Goal: Task Accomplishment & Management: Use online tool/utility

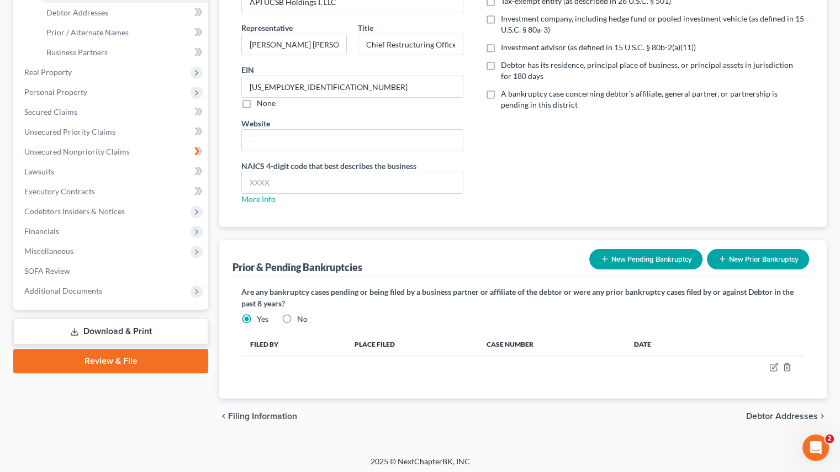
scroll to position [193, 0]
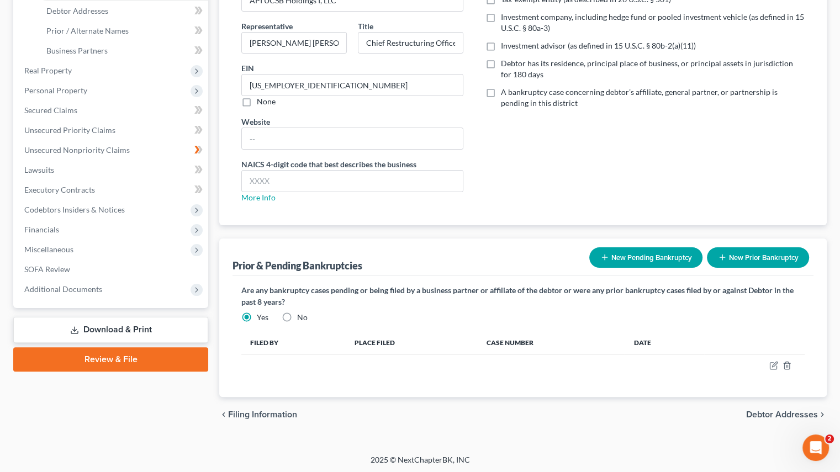
click at [297, 318] on label "No" at bounding box center [302, 317] width 10 height 11
click at [302, 318] on input "No" at bounding box center [305, 315] width 7 height 7
radio input "true"
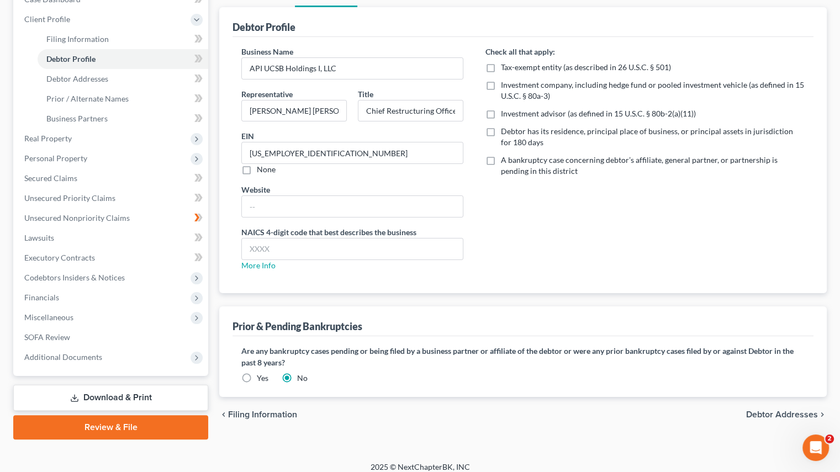
scroll to position [134, 0]
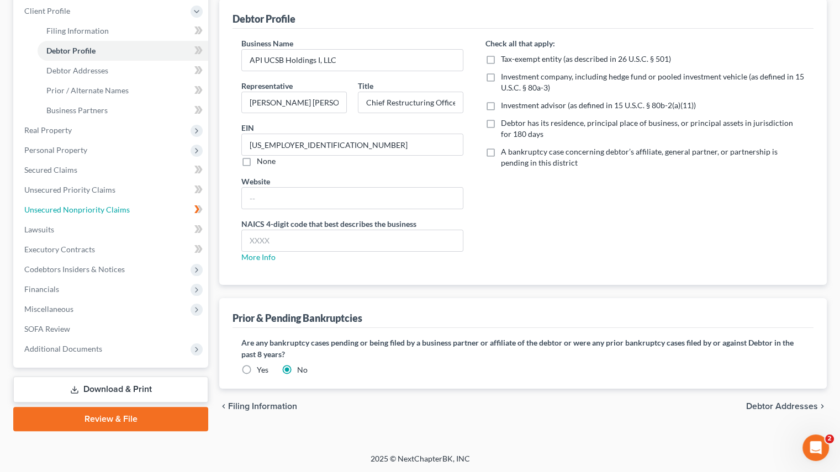
click at [90, 212] on span "Unsecured Nonpriority Claims" at bounding box center [77, 209] width 106 height 9
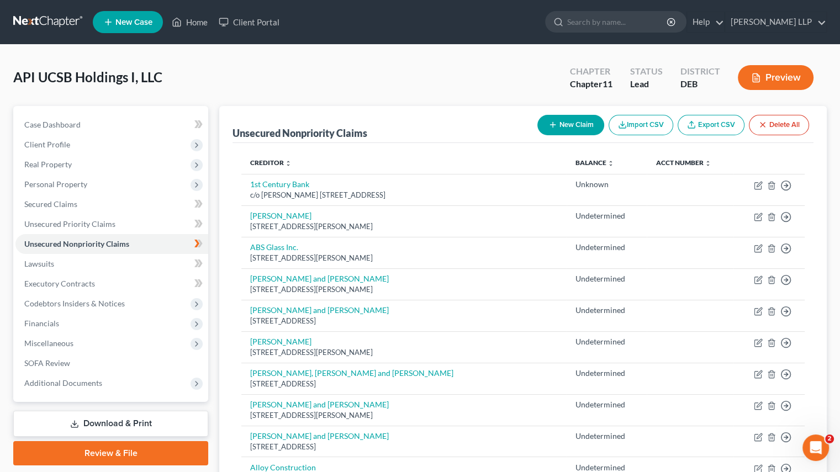
click at [254, 64] on div "API UCSB Holdings I, LLC Upgraded Chapter Chapter 11 Status Lead District DEB P…" at bounding box center [420, 82] width 814 height 48
click at [188, 77] on div "API UCSB Holdings I, LLC Upgraded Chapter Chapter 11 Status Lead District DEB P…" at bounding box center [420, 82] width 814 height 48
click at [180, 22] on icon at bounding box center [177, 21] width 10 height 13
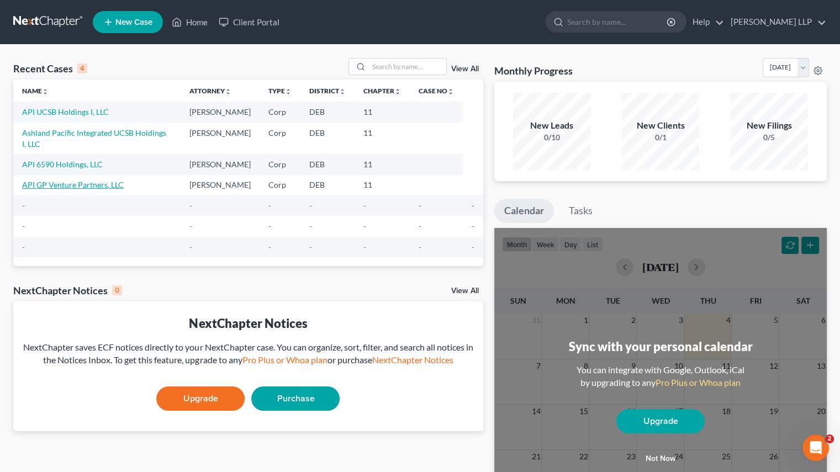
click at [77, 180] on link "API GP Venture Partners, LLC" at bounding box center [73, 184] width 102 height 9
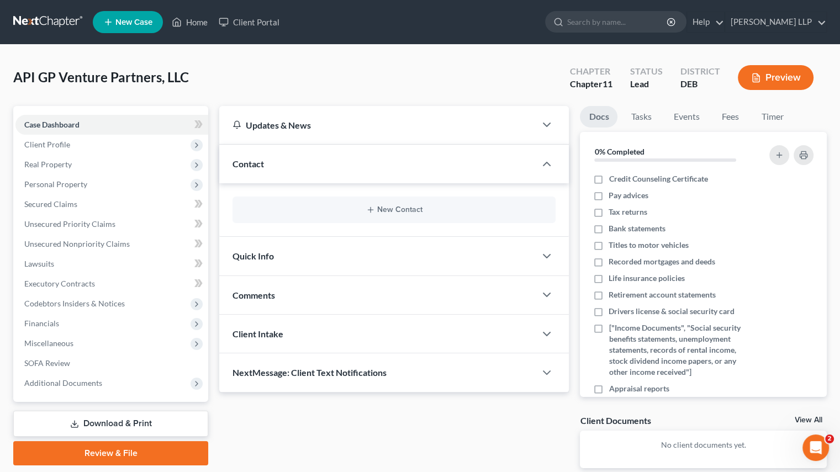
scroll to position [55, 0]
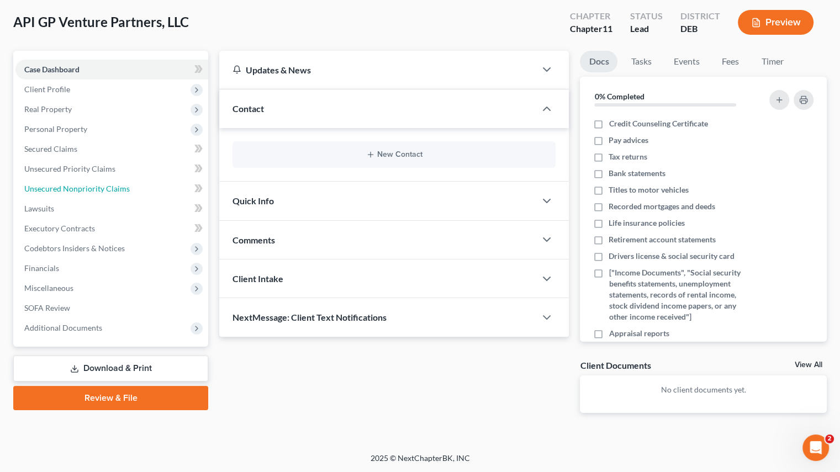
click at [97, 188] on span "Unsecured Nonpriority Claims" at bounding box center [77, 188] width 106 height 9
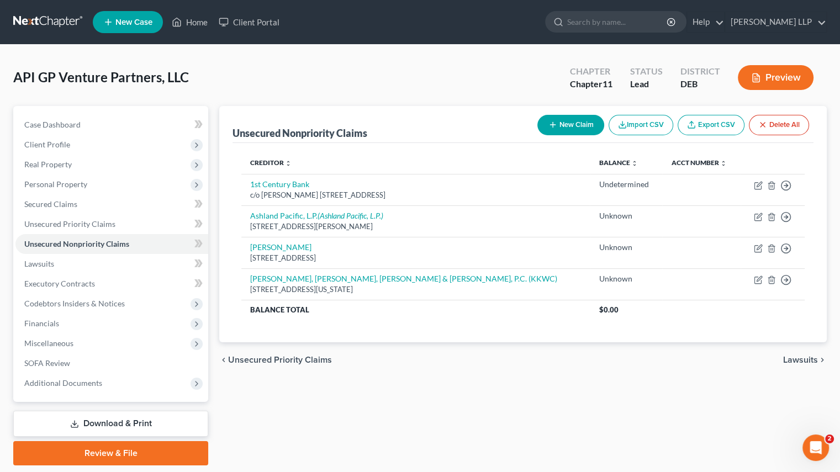
click at [706, 125] on link "Export CSV" at bounding box center [711, 125] width 67 height 20
click at [191, 33] on ul "New Case Home Client Portal - No Result - See all results Or Press Enter... Hel…" at bounding box center [460, 22] width 734 height 29
click at [192, 22] on link "Home" at bounding box center [189, 22] width 47 height 20
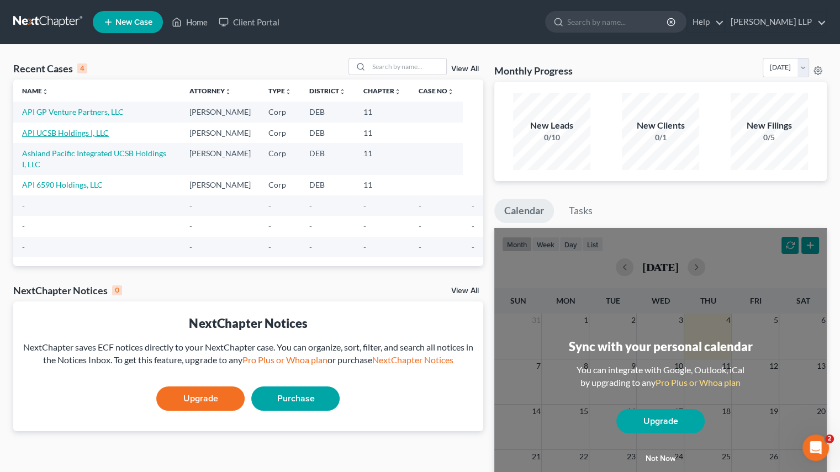
click at [62, 130] on link "API UCSB Holdings I, LLC" at bounding box center [65, 132] width 87 height 9
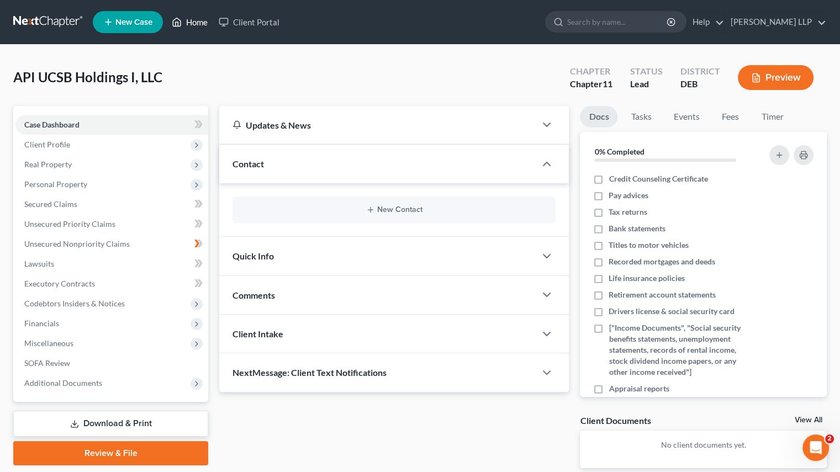
click at [178, 20] on icon at bounding box center [177, 21] width 10 height 13
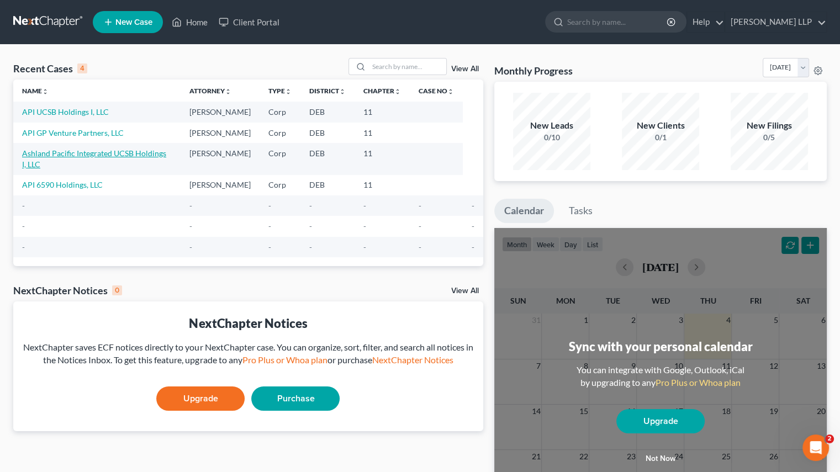
click at [86, 152] on link "Ashland Pacific Integrated UCSB Holdings I, LLC" at bounding box center [94, 159] width 144 height 20
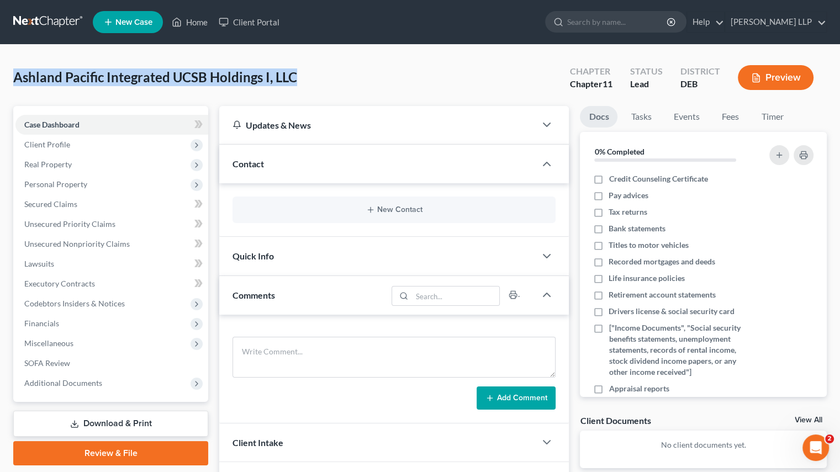
drag, startPoint x: 17, startPoint y: 75, endPoint x: 295, endPoint y: 88, distance: 278.2
click at [295, 88] on div "Ashland Pacific Integrated UCSB Holdings I, LLC Upgraded Chapter Chapter 11 Sta…" at bounding box center [420, 82] width 814 height 48
copy span "Ashland Pacific Integrated UCSB Holdings I, LLC"
click at [88, 244] on span "Unsecured Nonpriority Claims" at bounding box center [77, 243] width 106 height 9
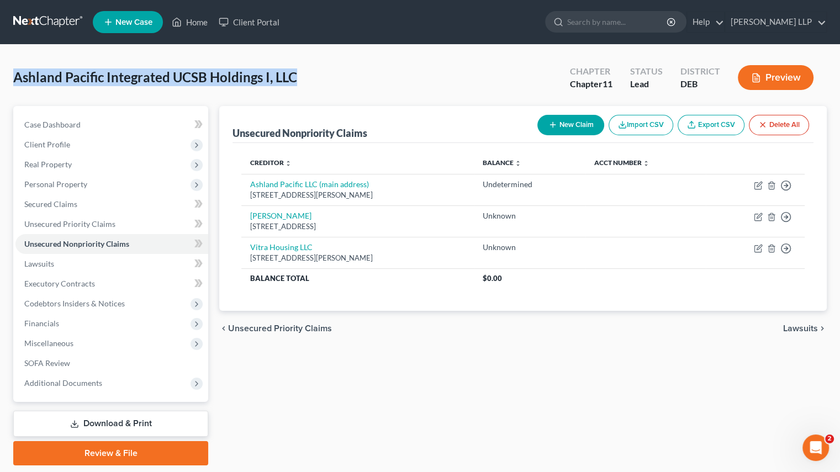
click at [534, 404] on div "Unsecured Nonpriority Claims New Claim Import CSV Export CSV Delete All Credito…" at bounding box center [523, 286] width 619 height 360
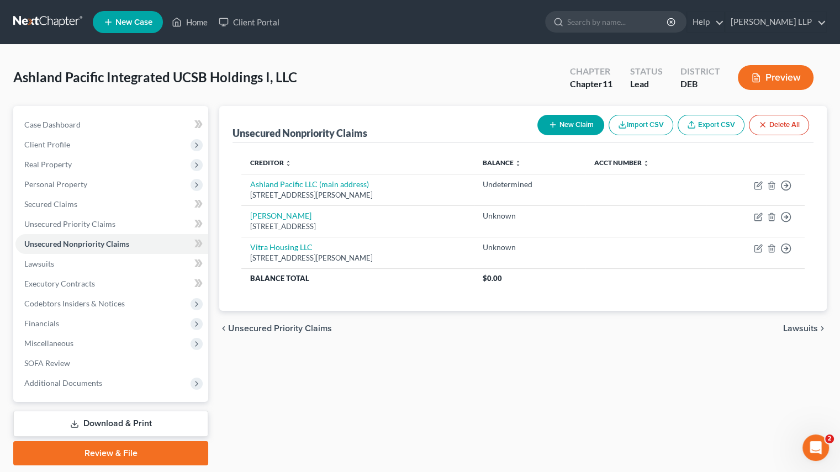
click at [638, 125] on button "Import CSV" at bounding box center [641, 125] width 65 height 20
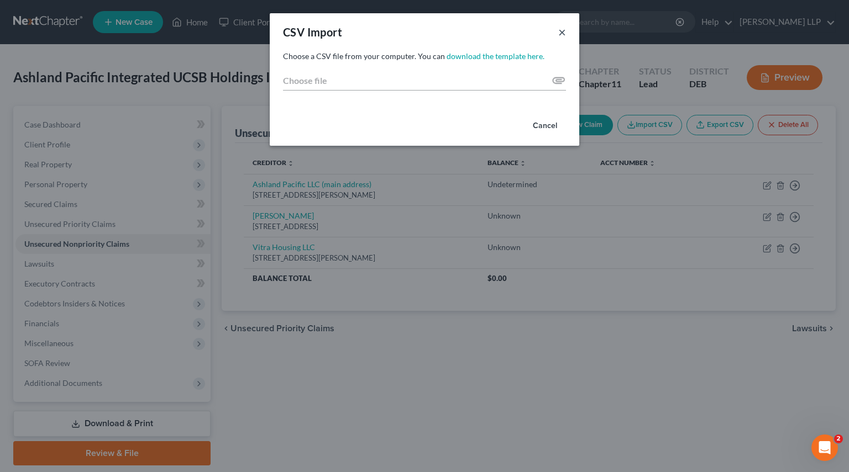
click at [559, 33] on button "×" at bounding box center [562, 31] width 8 height 13
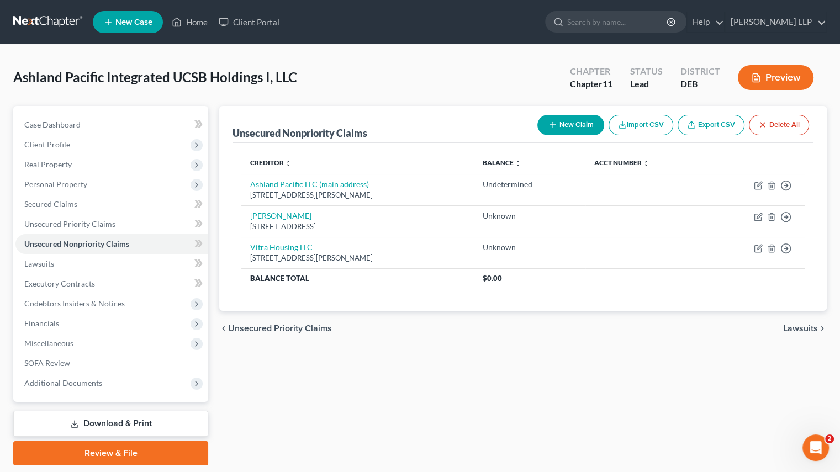
click at [708, 127] on link "Export CSV" at bounding box center [711, 125] width 67 height 20
drag, startPoint x: 203, startPoint y: 23, endPoint x: 199, endPoint y: 36, distance: 14.5
click at [203, 23] on link "Home" at bounding box center [189, 22] width 47 height 20
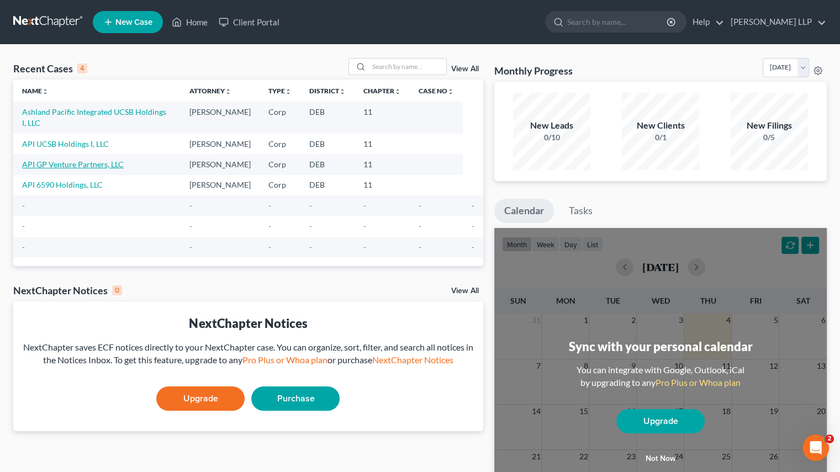
click at [67, 160] on link "API GP Venture Partners, LLC" at bounding box center [73, 164] width 102 height 9
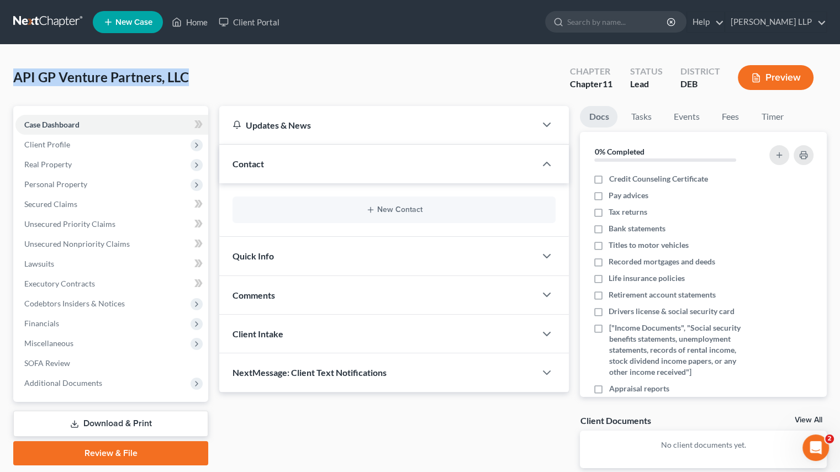
drag, startPoint x: 15, startPoint y: 80, endPoint x: 197, endPoint y: 81, distance: 181.3
click at [197, 81] on div "API GP Venture Partners, LLC Upgraded Chapter Chapter 11 Status Lead District D…" at bounding box center [420, 82] width 814 height 48
copy span "API GP Venture Partners, LLC"
drag, startPoint x: 95, startPoint y: 247, endPoint x: 101, endPoint y: 248, distance: 5.6
click at [95, 247] on span "Unsecured Nonpriority Claims" at bounding box center [77, 243] width 106 height 9
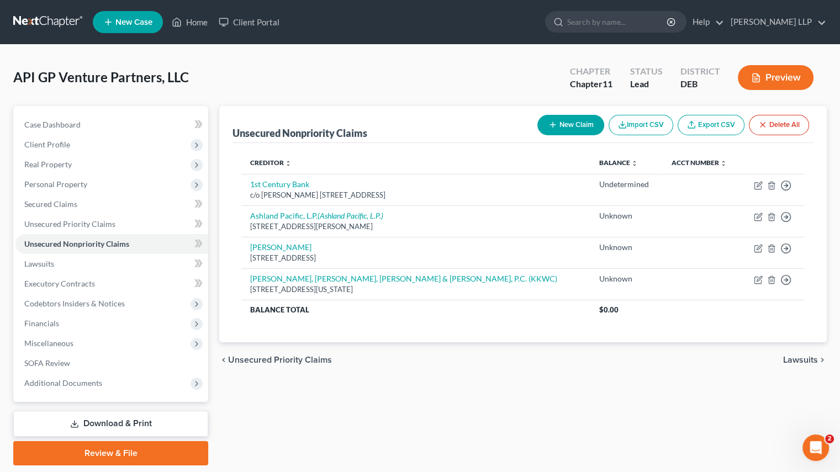
click at [373, 419] on div "Unsecured Nonpriority Claims New Claim Import CSV Export CSV Delete All Credito…" at bounding box center [523, 286] width 619 height 360
click at [198, 18] on link "Home" at bounding box center [189, 22] width 47 height 20
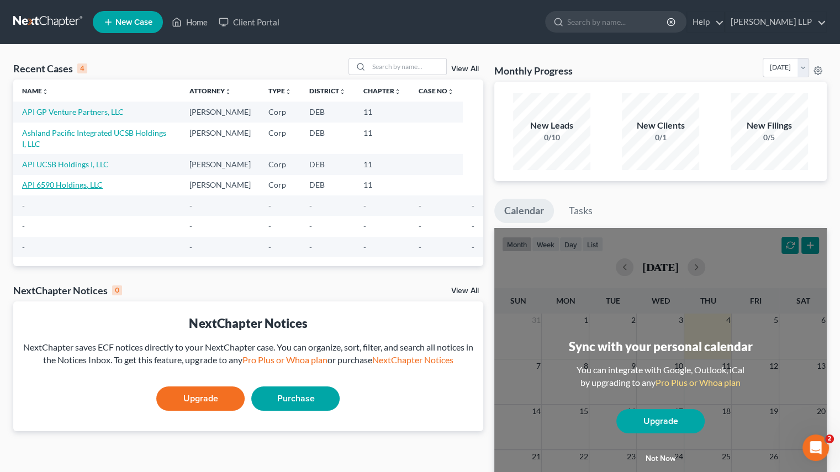
click at [49, 180] on link "API 6590 Holdings, LLC" at bounding box center [62, 184] width 81 height 9
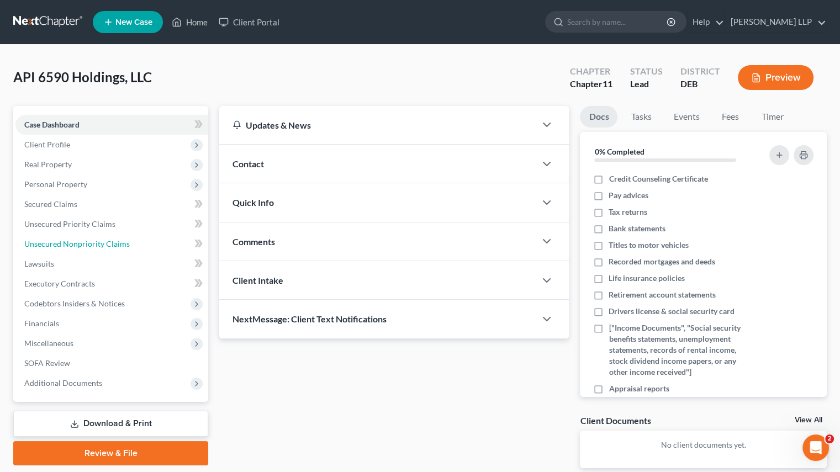
click at [46, 247] on span "Unsecured Nonpriority Claims" at bounding box center [77, 243] width 106 height 9
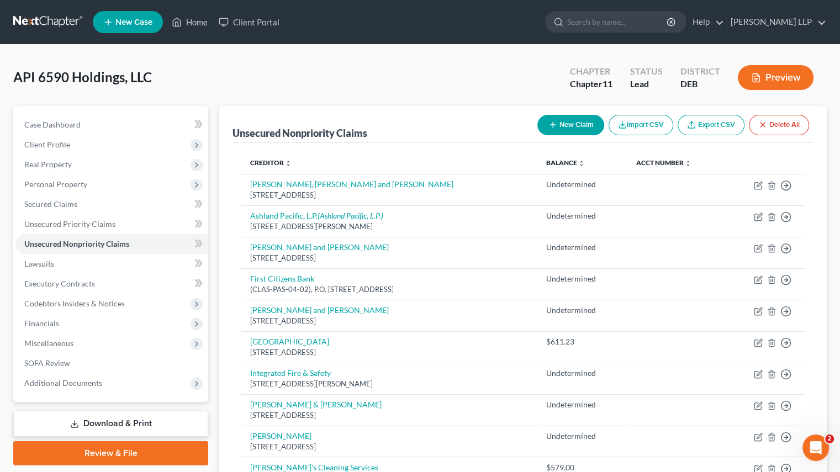
click at [707, 128] on link "Export CSV" at bounding box center [711, 125] width 67 height 20
click at [22, 76] on span "API 6590 Holdings, LLC" at bounding box center [82, 77] width 139 height 16
drag, startPoint x: 13, startPoint y: 76, endPoint x: 149, endPoint y: 82, distance: 135.5
click at [149, 82] on span "API 6590 Holdings, LLC" at bounding box center [82, 77] width 139 height 16
copy span "API 6590 Holdings, LLC"
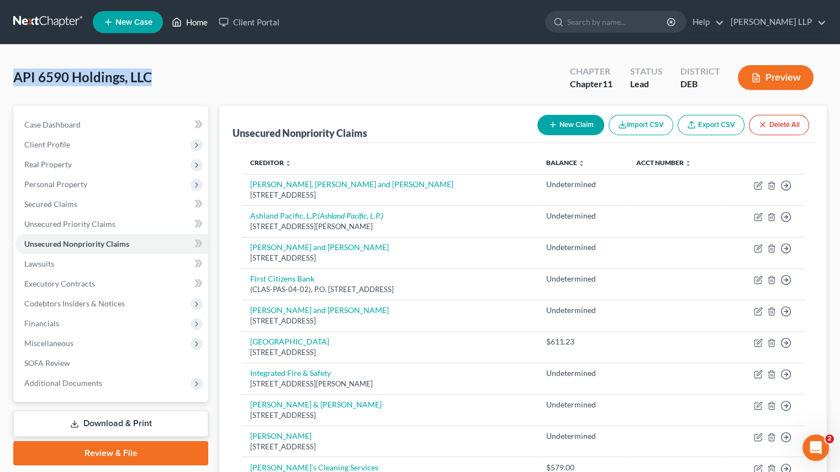
drag, startPoint x: 190, startPoint y: 18, endPoint x: 259, endPoint y: 130, distance: 131.7
click at [190, 18] on link "Home" at bounding box center [189, 22] width 47 height 20
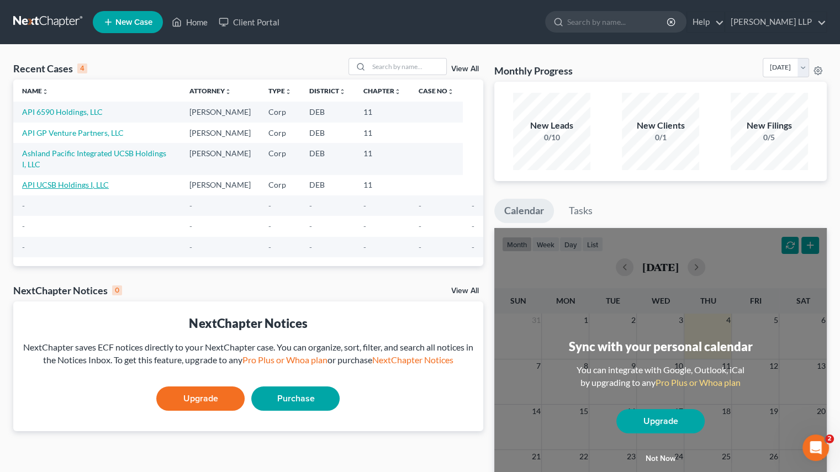
click at [47, 180] on link "API UCSB Holdings I, LLC" at bounding box center [65, 184] width 87 height 9
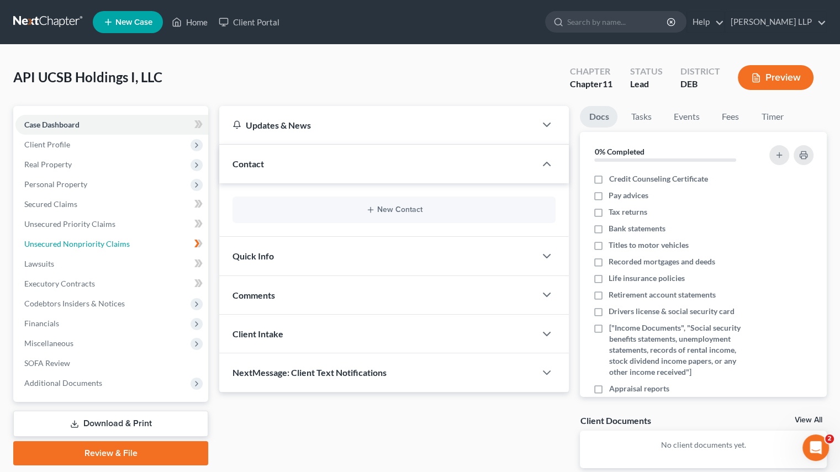
click at [95, 243] on span "Unsecured Nonpriority Claims" at bounding box center [77, 243] width 106 height 9
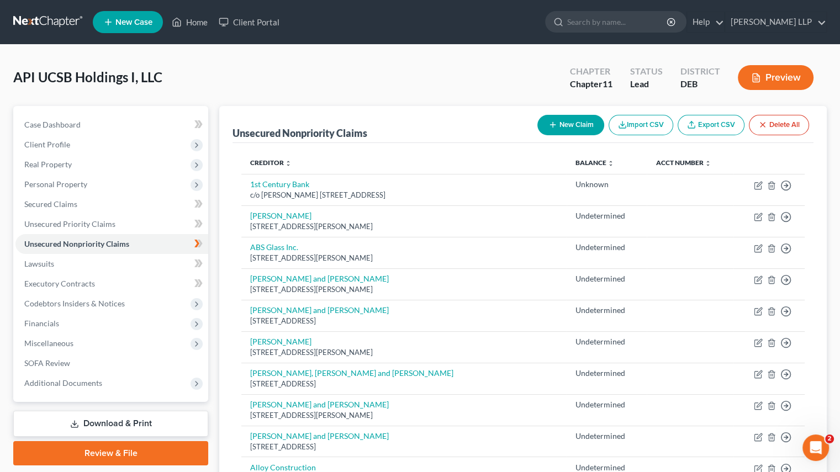
click at [714, 123] on link "Export CSV" at bounding box center [711, 125] width 67 height 20
drag, startPoint x: 91, startPoint y: 91, endPoint x: 69, endPoint y: 84, distance: 23.2
click at [91, 91] on div "API UCSB Holdings I, LLC Upgraded Chapter Chapter 11 Status Lead District DEB P…" at bounding box center [420, 82] width 814 height 48
drag, startPoint x: 11, startPoint y: 75, endPoint x: 173, endPoint y: 82, distance: 162.1
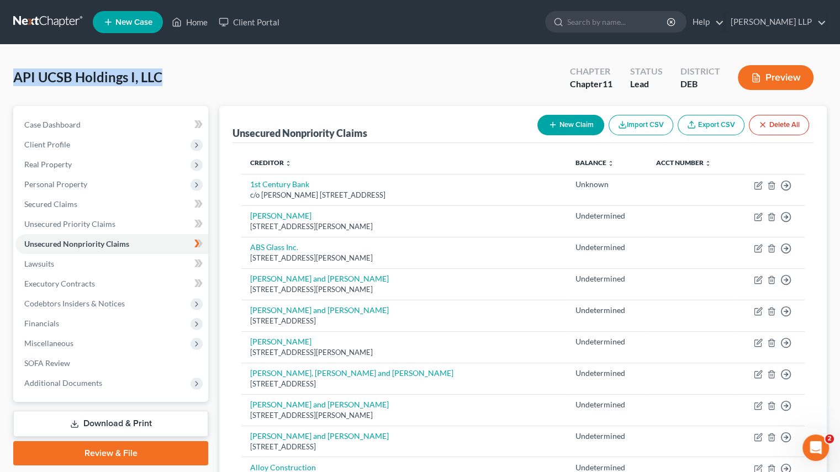
copy span "API UCSB Holdings I, LLC"
